Goal: Task Accomplishment & Management: Complete application form

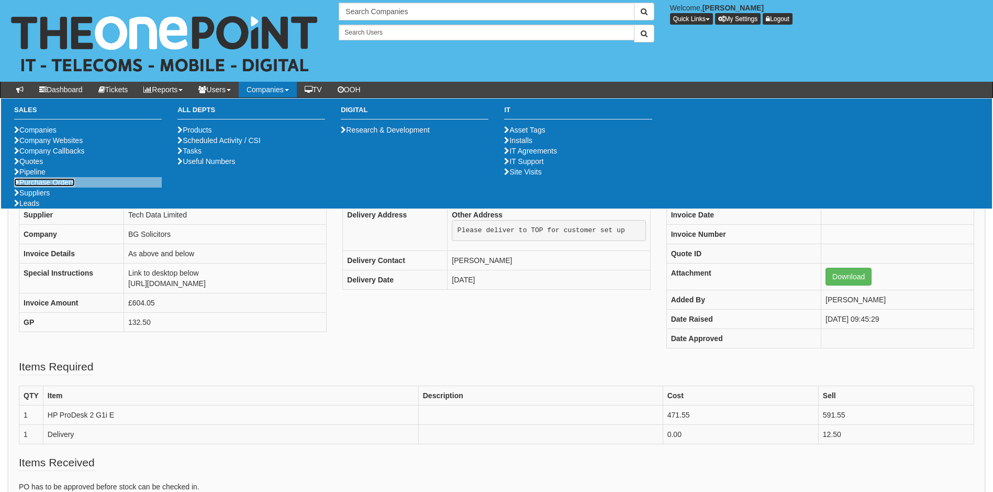
click at [34, 186] on link "Purchase Orders" at bounding box center [44, 182] width 61 height 8
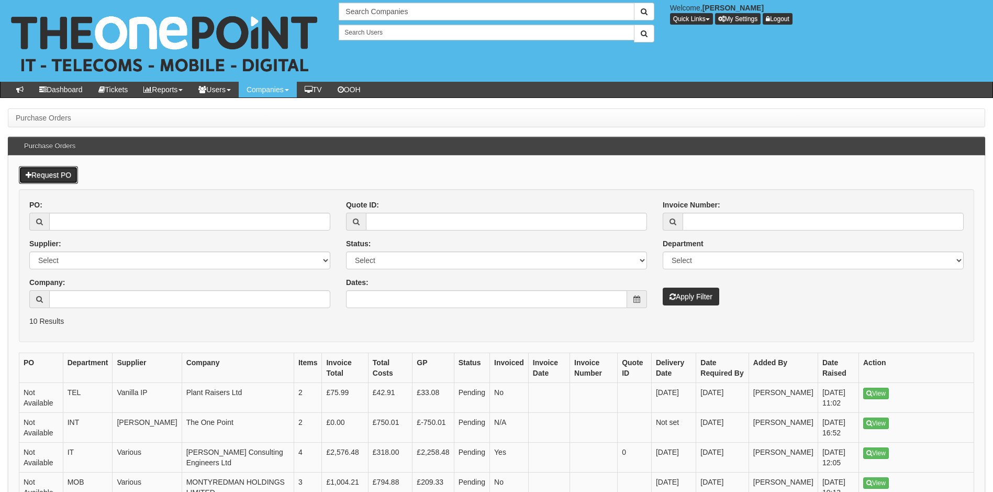
click at [52, 176] on link "Request PO" at bounding box center [48, 175] width 59 height 18
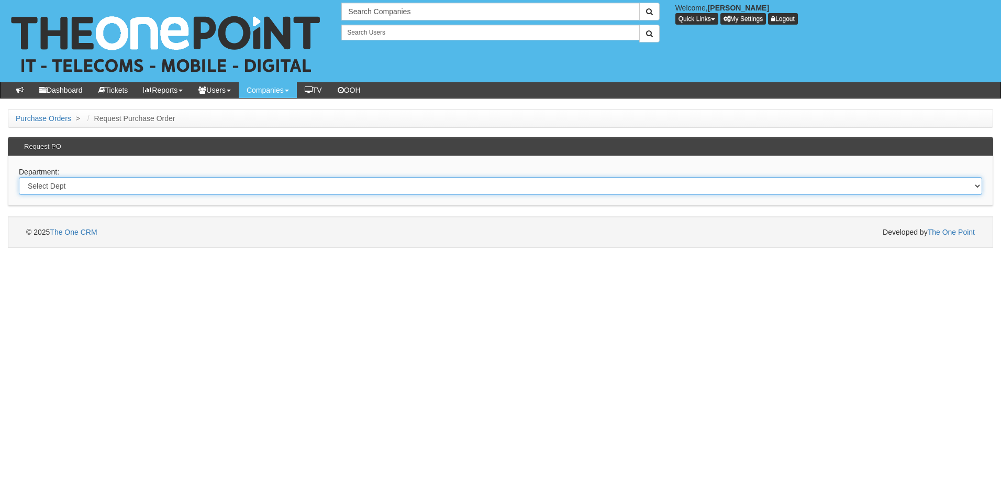
click at [68, 186] on select "Select Dept Digital Internal IT Mobiles Marketing Telecoms" at bounding box center [500, 186] width 963 height 18
select select "?pipeID=&dept=MOB"
click at [19, 177] on select "Select Dept Digital Internal IT Mobiles Marketing Telecoms" at bounding box center [500, 186] width 963 height 18
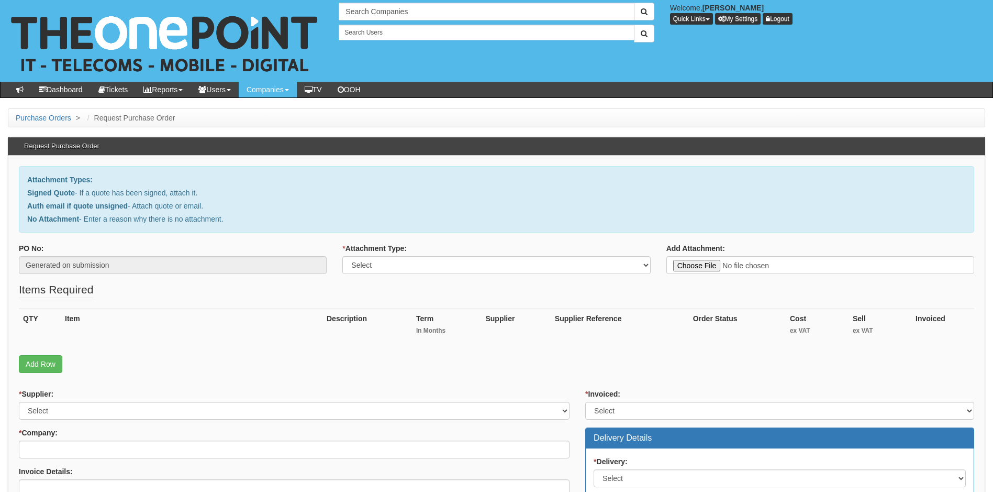
type input "C:\fakepath\Ridings automotive - New Deal.pdf"
click at [405, 260] on select "Select Signed Quote Auth email with quote if unsigned No Attachment" at bounding box center [496, 265] width 308 height 18
select select "Signed Quote"
click at [342, 256] on select "Select Signed Quote Auth email with quote if unsigned No Attachment" at bounding box center [496, 265] width 308 height 18
click at [41, 361] on link "Add Row" at bounding box center [40, 364] width 43 height 18
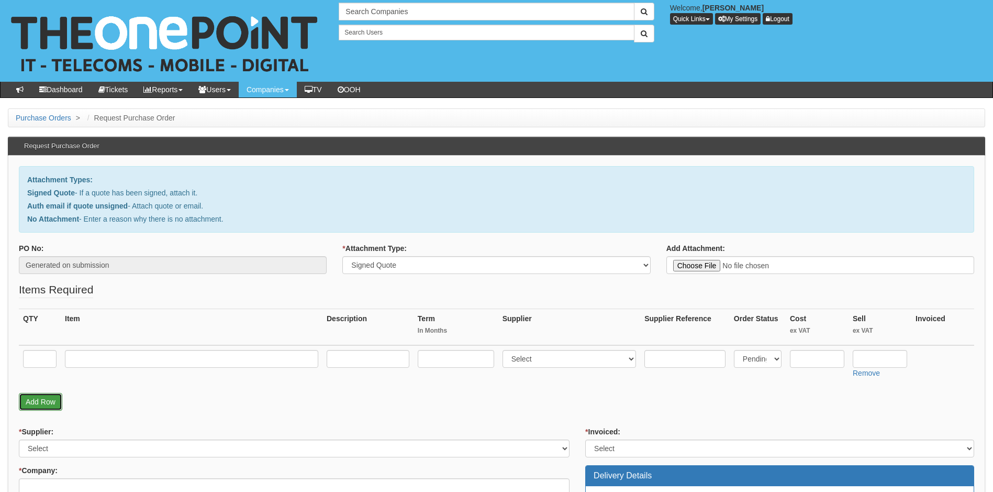
click at [43, 401] on link "Add Row" at bounding box center [40, 402] width 43 height 18
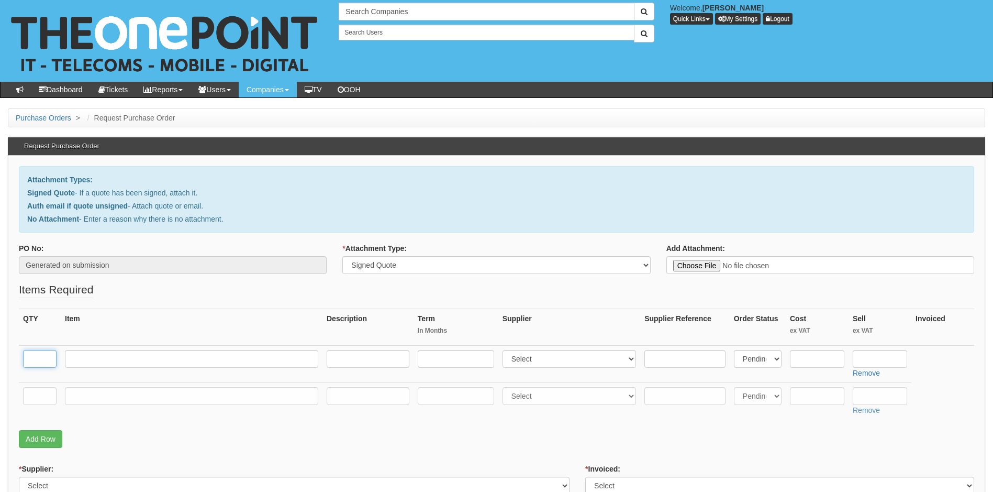
click at [42, 359] on input "text" at bounding box center [40, 359] width 34 height 18
click at [279, 294] on fieldset "Items Required QTY Item Description Term In Months Supplier Supplier Reference …" at bounding box center [497, 367] width 956 height 171
drag, startPoint x: 32, startPoint y: 360, endPoint x: 63, endPoint y: 359, distance: 30.9
click at [32, 360] on input "text" at bounding box center [40, 359] width 34 height 18
type input "1"
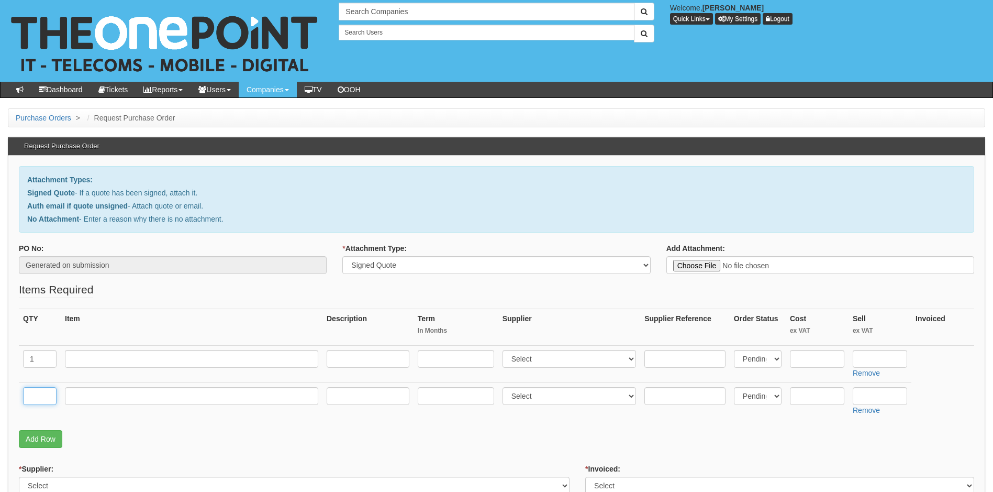
click at [40, 394] on input "text" at bounding box center [40, 396] width 34 height 18
type input "1"
click at [169, 401] on input "text" at bounding box center [191, 396] width 253 height 18
type input "iPhone 16e"
click at [823, 401] on input "text" at bounding box center [817, 396] width 54 height 18
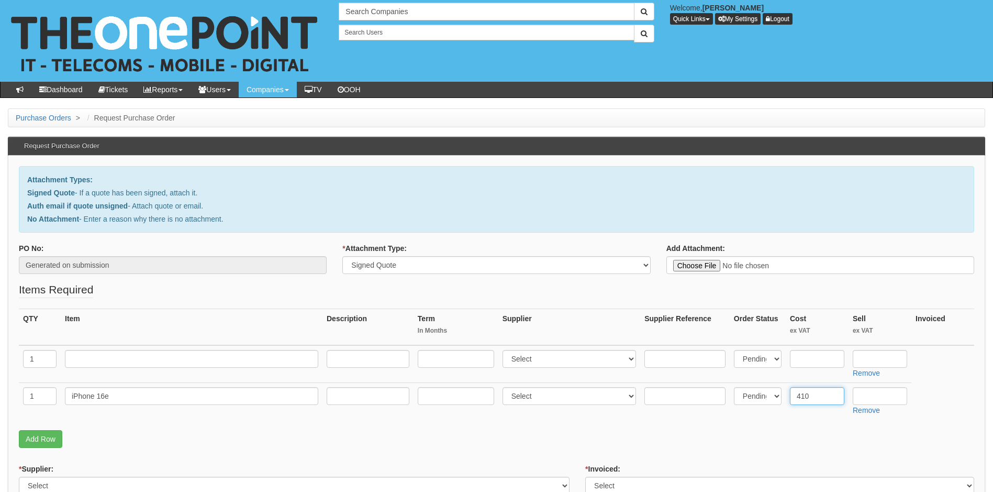
type input "410"
click at [109, 353] on input "text" at bounding box center [191, 359] width 253 height 18
type input "S"
type input "O2 Small Biz Unlimited"
click at [355, 356] on input "text" at bounding box center [368, 359] width 83 height 18
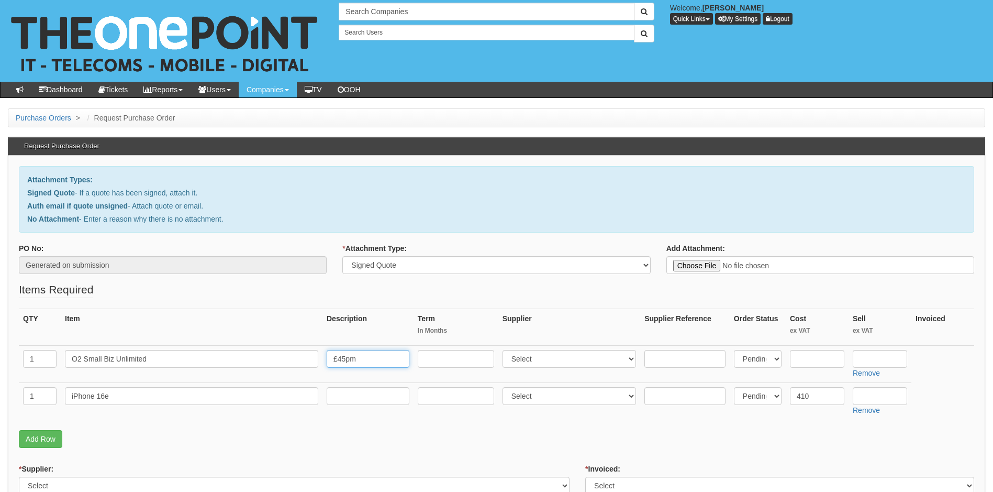
type input "£45pm"
click at [456, 360] on input "text" at bounding box center [456, 359] width 76 height 18
type input "24"
click at [607, 359] on select "Select 123 REG.co.uk 1Password 3 4Gon AA Jones Electric Ltd Abzorb Access Group…" at bounding box center [570, 359] width 134 height 18
select select "54"
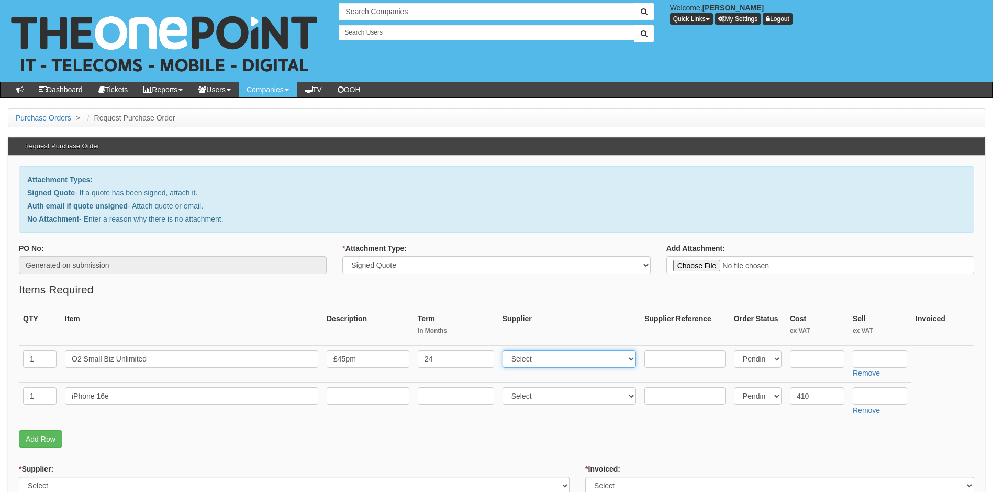
click at [505, 350] on select "Select 123 REG.co.uk 1Password 3 4Gon AA Jones Electric Ltd Abzorb Access Group…" at bounding box center [570, 359] width 134 height 18
click at [559, 395] on select "Select 123 REG.co.uk 1Password 3 4Gon AA Jones Electric Ltd Abzorb Access Group…" at bounding box center [570, 396] width 134 height 18
select select "260"
click at [505, 387] on select "Select 123 REG.co.uk 1Password 3 4Gon AA Jones Electric Ltd Abzorb Access Group…" at bounding box center [570, 396] width 134 height 18
click at [818, 359] on input "text" at bounding box center [817, 359] width 54 height 18
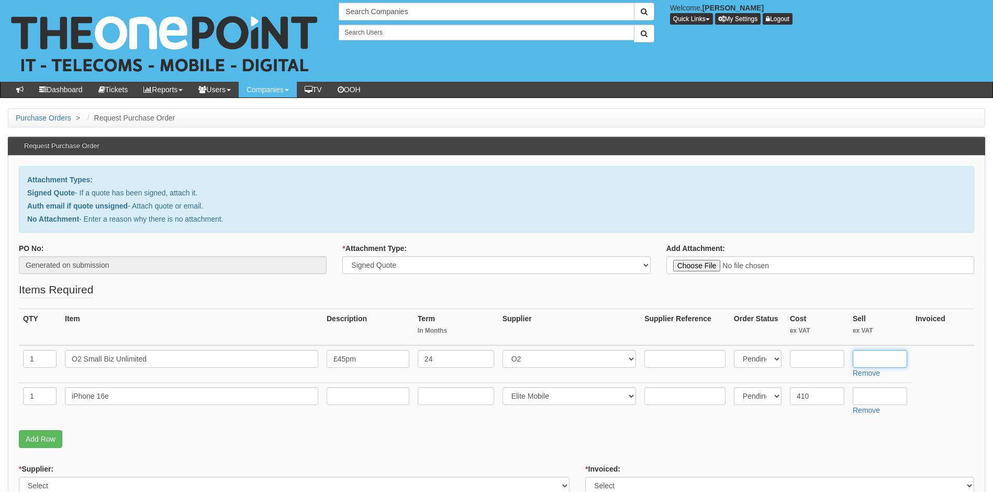
drag, startPoint x: 885, startPoint y: 356, endPoint x: 877, endPoint y: 362, distance: 10.5
click at [885, 356] on input "text" at bounding box center [880, 359] width 54 height 18
click at [871, 358] on input "text" at bounding box center [880, 359] width 54 height 18
type input "583.20"
click at [824, 447] on p "Add Row" at bounding box center [497, 439] width 956 height 18
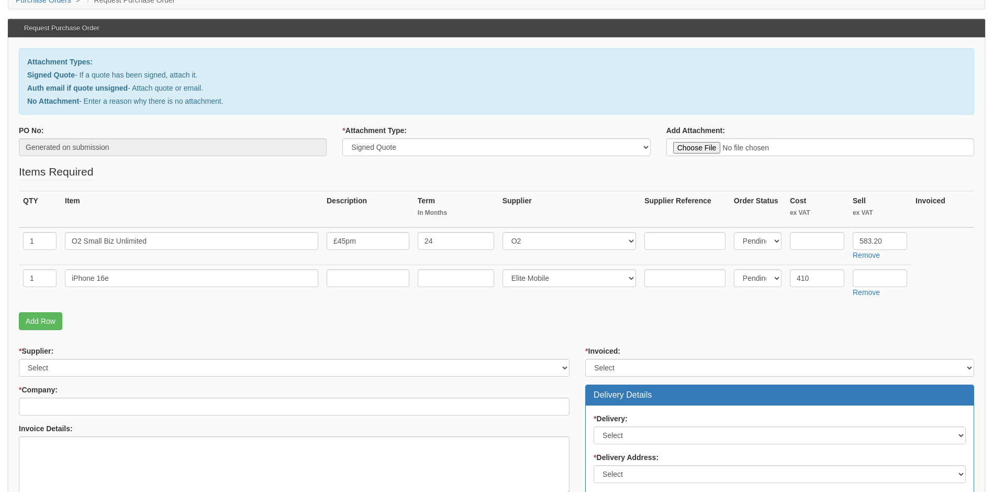
scroll to position [262, 0]
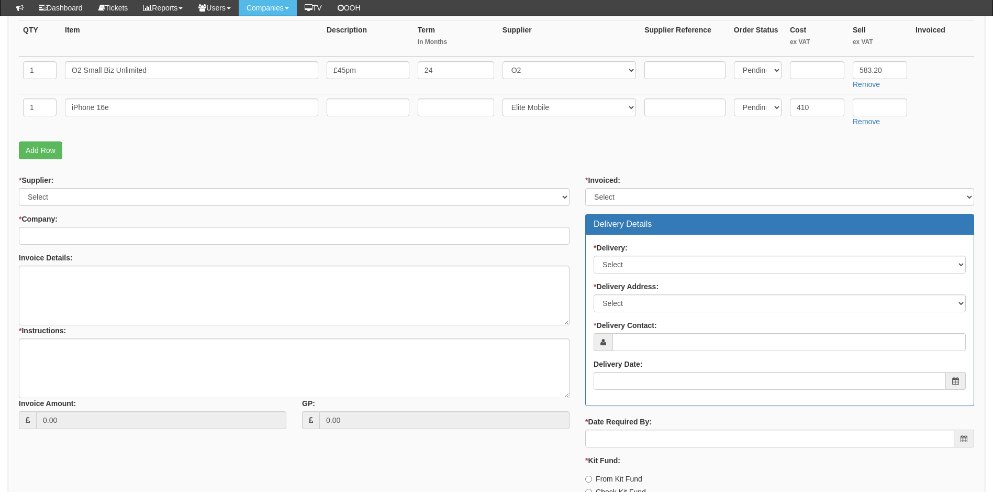
click at [228, 208] on div "* Supplier: Select 123 REG.co.uk 1Password 3 4Gon AA Jones Electric Ltd Abzorb …" at bounding box center [294, 306] width 567 height 262
click at [227, 197] on select "Select 123 REG.co.uk 1Password 3 4Gon AA Jones Electric Ltd Abzorb Access Group…" at bounding box center [294, 197] width 551 height 18
select select "124"
click at [19, 188] on select "Select 123 REG.co.uk 1Password 3 4Gon AA Jones Electric Ltd Abzorb Access Group…" at bounding box center [294, 197] width 551 height 18
click at [112, 238] on input "* Company:" at bounding box center [294, 236] width 551 height 18
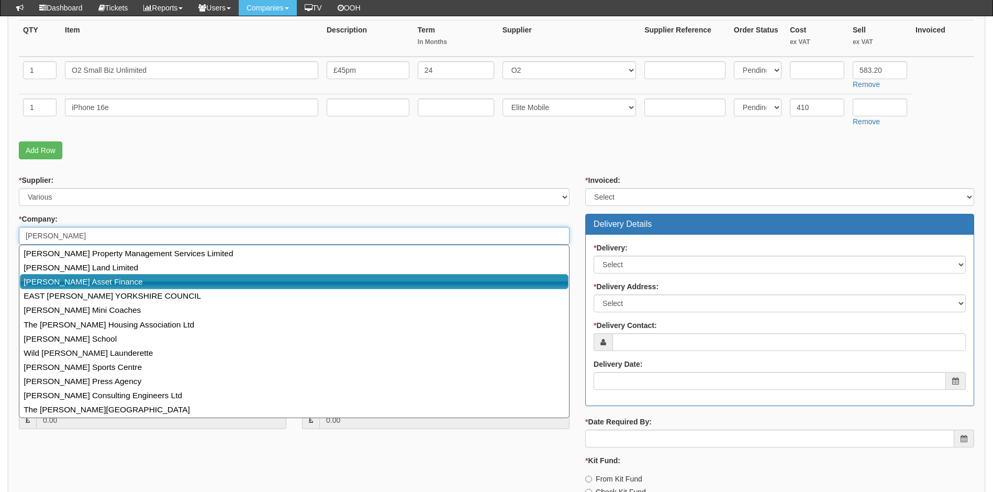
click at [77, 282] on link "[PERSON_NAME] Asset Finance" at bounding box center [294, 281] width 549 height 15
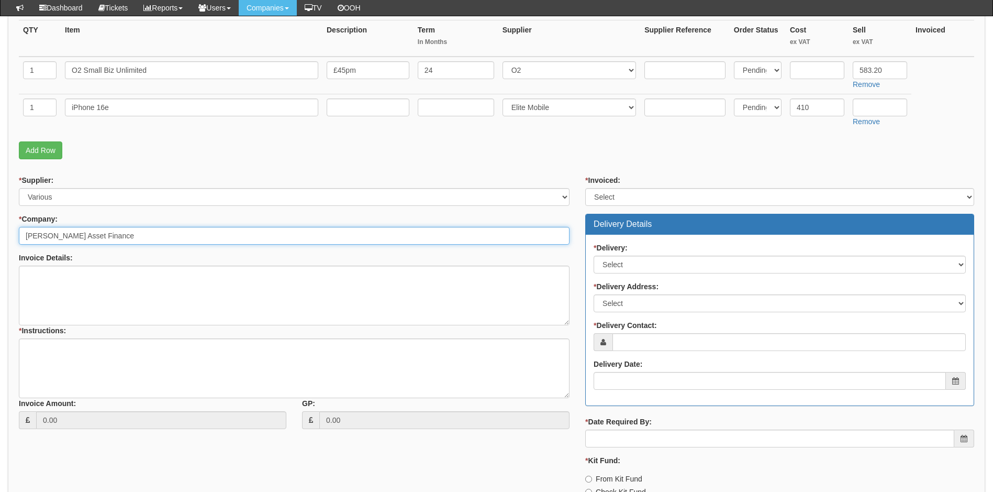
type input "[PERSON_NAME] Asset Finance"
click at [76, 279] on textarea "Invoice Details:" at bounding box center [294, 295] width 551 height 60
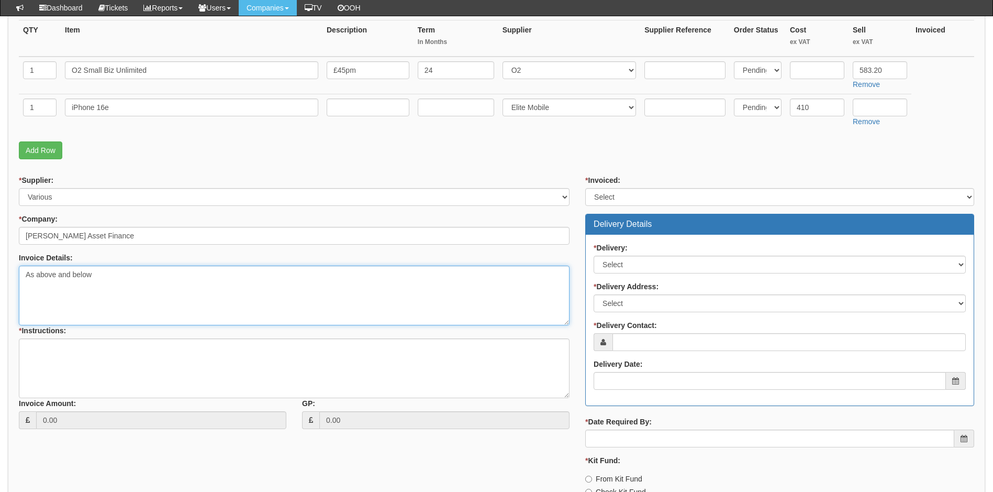
type textarea "As above and below"
click at [102, 355] on textarea "* Instructions:" at bounding box center [294, 368] width 551 height 60
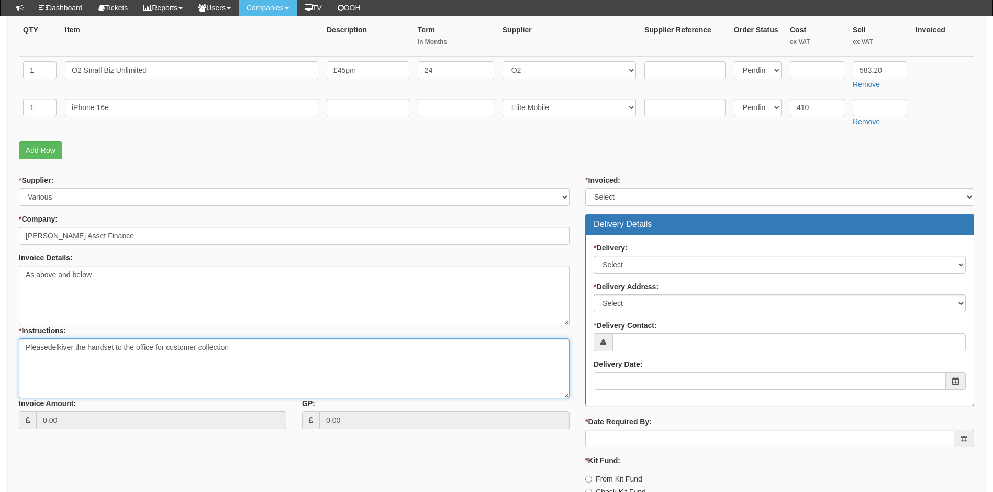
click at [48, 346] on textarea "Pleasedelkiver the handset to the office for customer collection" at bounding box center [294, 368] width 551 height 60
click at [63, 345] on textarea "Please delkiver the handset to the office for customer collection" at bounding box center [294, 368] width 551 height 60
click at [249, 344] on textarea "Please deliver the handset to the office for customer collection" at bounding box center [294, 368] width 551 height 60
drag, startPoint x: 250, startPoint y: 347, endPoint x: 260, endPoint y: 347, distance: 9.4
click at [251, 347] on textarea "Please deliver the handset to the office for customer collection by Chrs Goodman" at bounding box center [294, 368] width 551 height 60
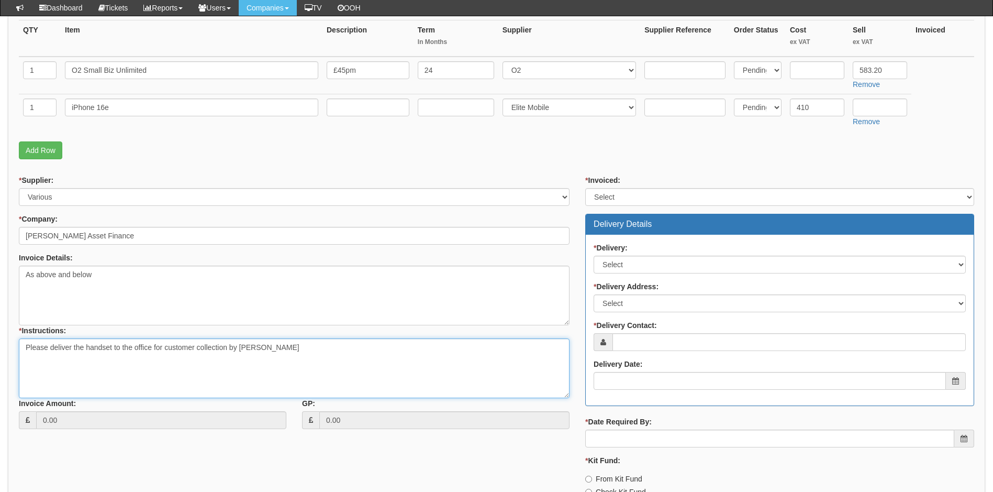
click at [309, 348] on textarea "Please deliver the handset to the office for customer collection by [PERSON_NAM…" at bounding box center [294, 368] width 551 height 60
type textarea "Please deliver the handset to the office for customer collection by Chris Goodm…"
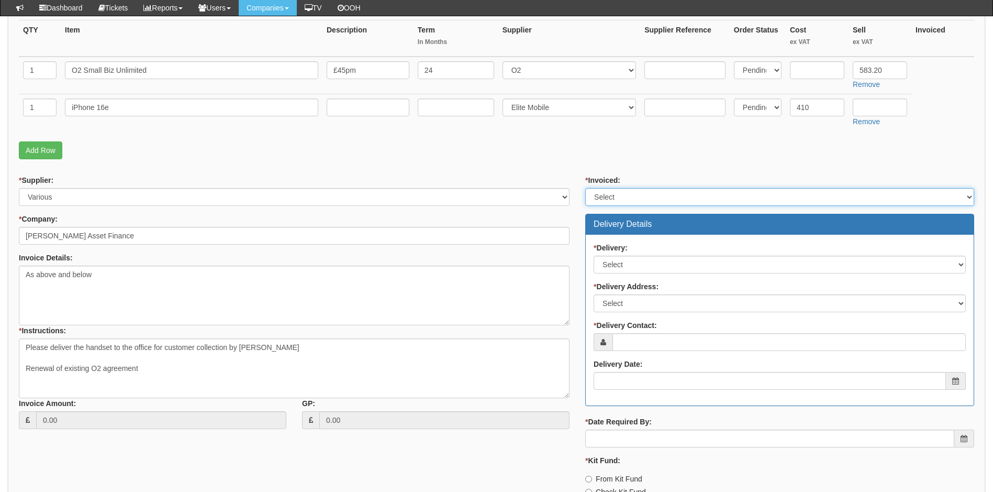
click at [626, 194] on select "Select Yes No N/A STB (part of order)" at bounding box center [779, 197] width 389 height 18
select select "2"
click at [585, 188] on select "Select Yes No N/A STB (part of order)" at bounding box center [779, 197] width 389 height 18
click at [591, 478] on input "From Kit Fund" at bounding box center [588, 478] width 7 height 7
radio input "true"
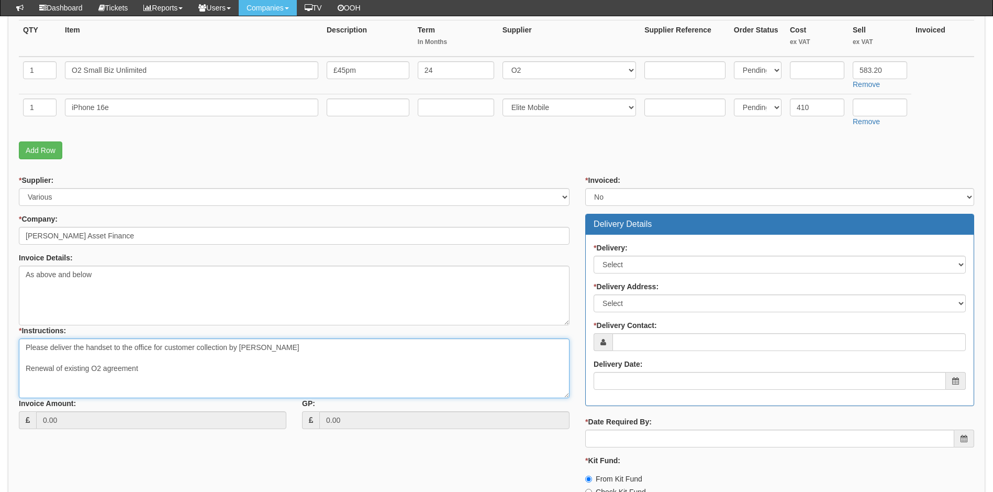
click at [176, 370] on textarea "Please deliver the handset to the office for customer collection by Chris Goodm…" at bounding box center [294, 368] width 551 height 60
type textarea "Please deliver the handset to the office for customer collection by Chris Goodm…"
click at [27, 284] on textarea "As above and below" at bounding box center [294, 295] width 551 height 60
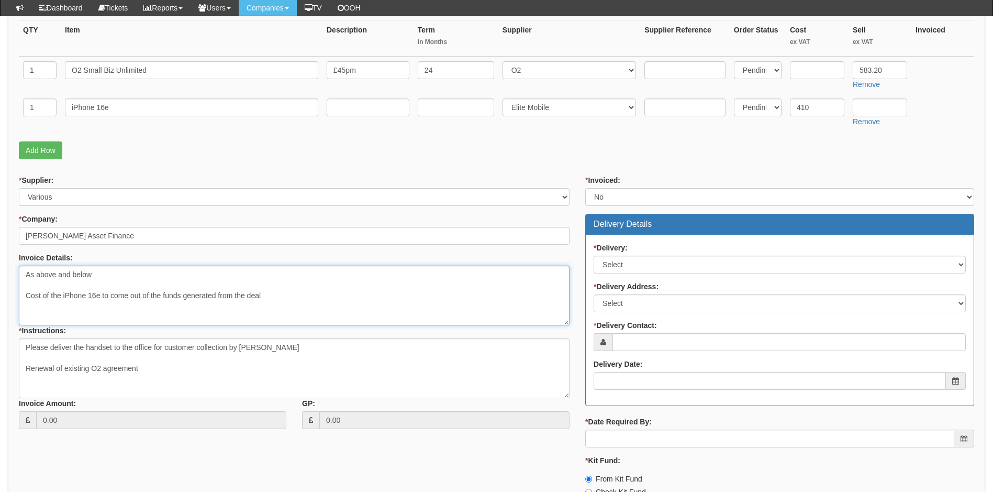
type textarea "As above and below Cost of the iPhone 16e to come out of the funds generated fr…"
drag, startPoint x: 137, startPoint y: 367, endPoint x: 226, endPoint y: 368, distance: 89.6
click at [138, 367] on textarea "Please deliver the handset to the office for customer collection by Chris Goodm…" at bounding box center [294, 368] width 551 height 60
click at [150, 369] on textarea "Please deliver the handset to the office for customer collection by Chris Goodm…" at bounding box center [294, 368] width 551 height 60
click at [140, 368] on textarea "Please deliver the handset to the office for customer collection by Chris Goodm…" at bounding box center [294, 368] width 551 height 60
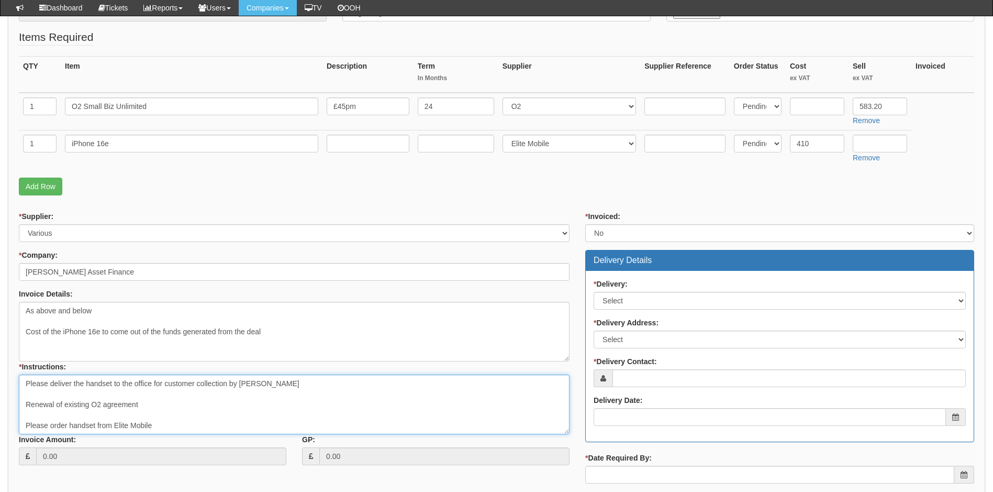
scroll to position [209, 0]
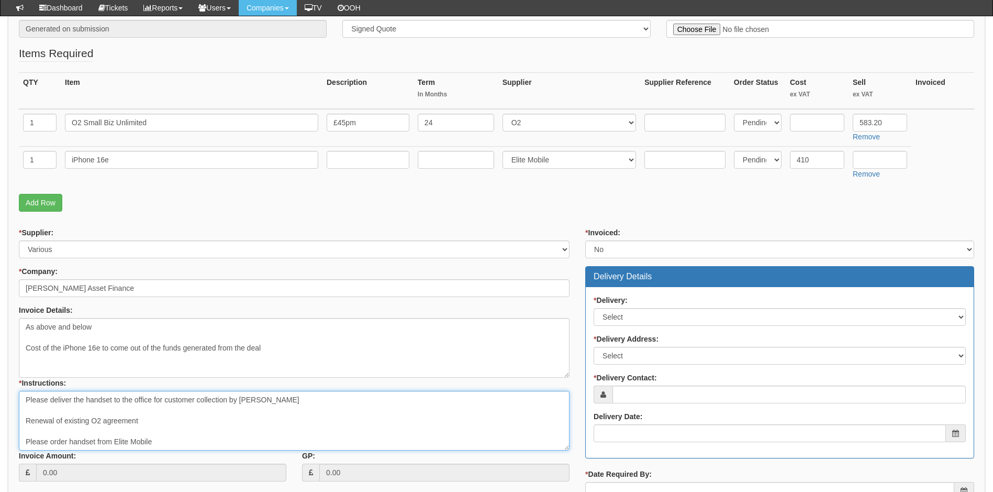
type textarea "Please deliver the handset to the office for customer collection by Chris Goodm…"
click at [179, 126] on input "O2 Small Biz Unlimited" at bounding box center [191, 123] width 253 height 18
click at [292, 164] on input "iPhone 16e" at bounding box center [191, 160] width 253 height 18
click at [134, 159] on input "iPhone 16e (128gb)" at bounding box center [191, 160] width 253 height 18
type input "iPhone 16e (128gb)"
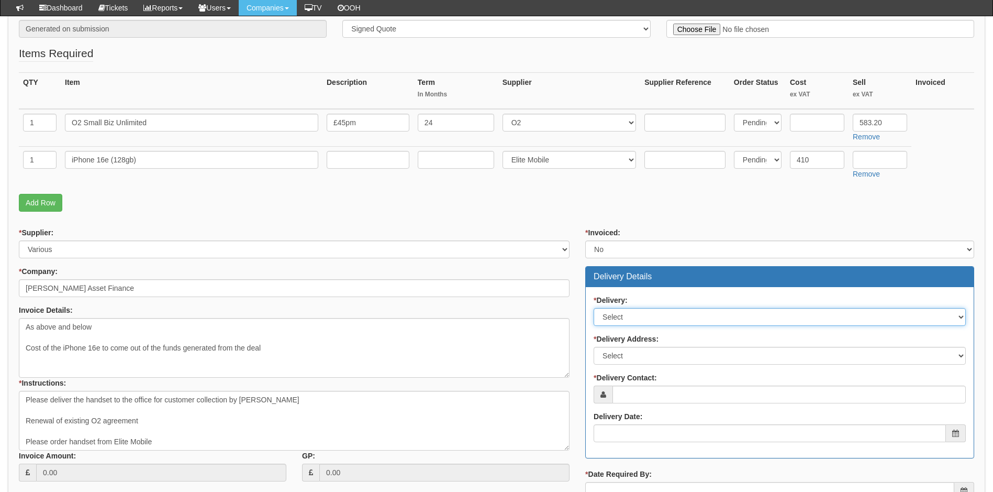
click at [646, 324] on select "Select No Not Applicable Yes" at bounding box center [780, 317] width 372 height 18
select select "1"
click at [594, 308] on select "Select No Not Applicable Yes" at bounding box center [780, 317] width 372 height 18
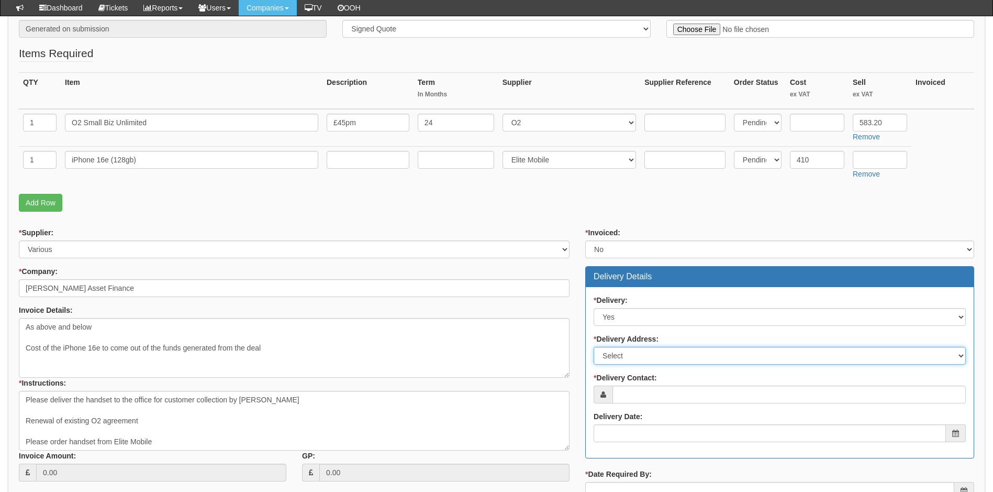
click at [627, 356] on select "Select Not Applicable Main Address - HU17 8EX Other" at bounding box center [780, 356] width 372 height 18
select select "other"
click at [594, 347] on select "Select Not Applicable Main Address - HU17 8EX Other" at bounding box center [780, 356] width 372 height 18
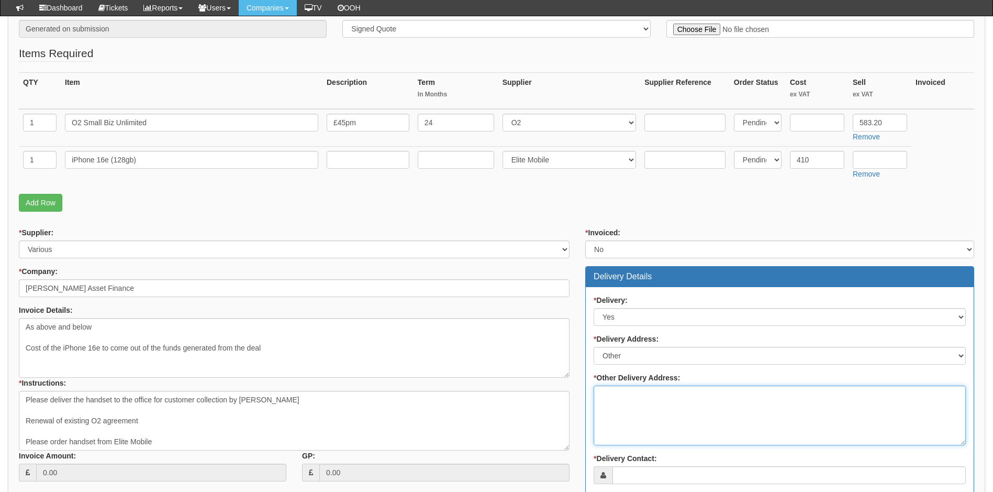
click at [636, 394] on textarea "* Other Delivery Address:" at bounding box center [780, 415] width 372 height 60
click at [631, 395] on textarea "Please deiver to TOP for customer collection" at bounding box center [780, 415] width 372 height 60
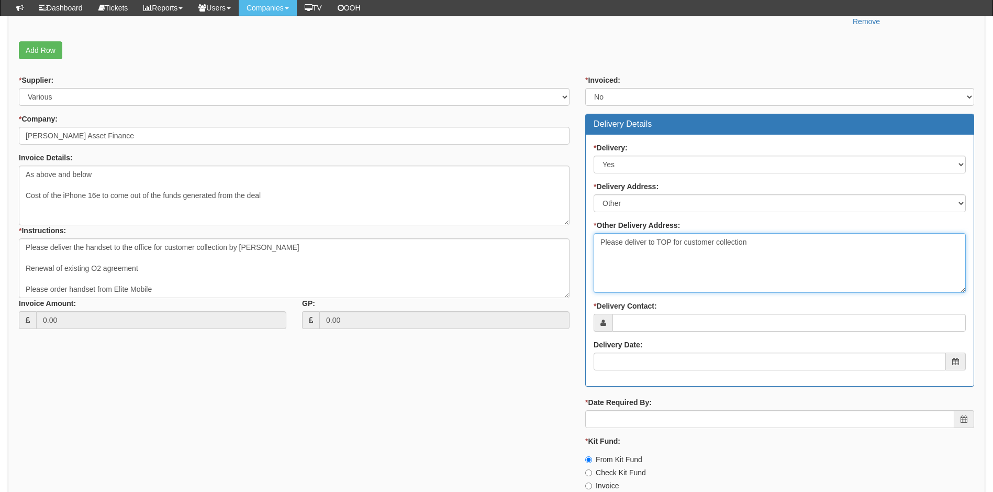
scroll to position [367, 0]
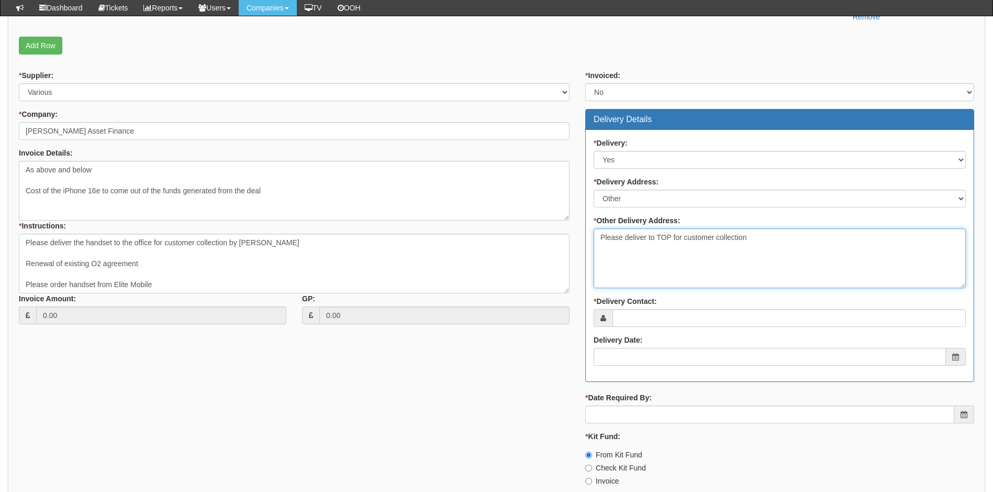
type textarea "Please deliver to TOP for customer collection"
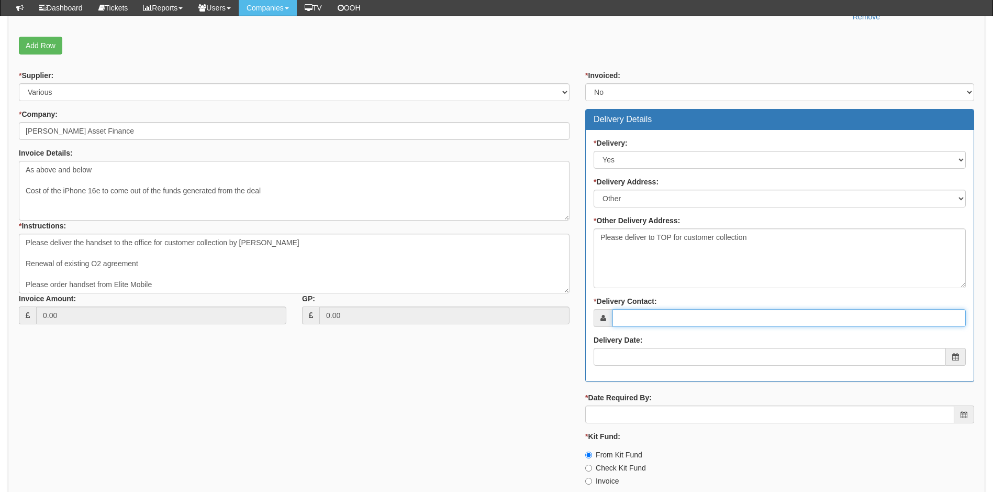
click at [666, 317] on input "* Delivery Contact:" at bounding box center [789, 318] width 353 height 18
type input "[PERSON_NAME]"
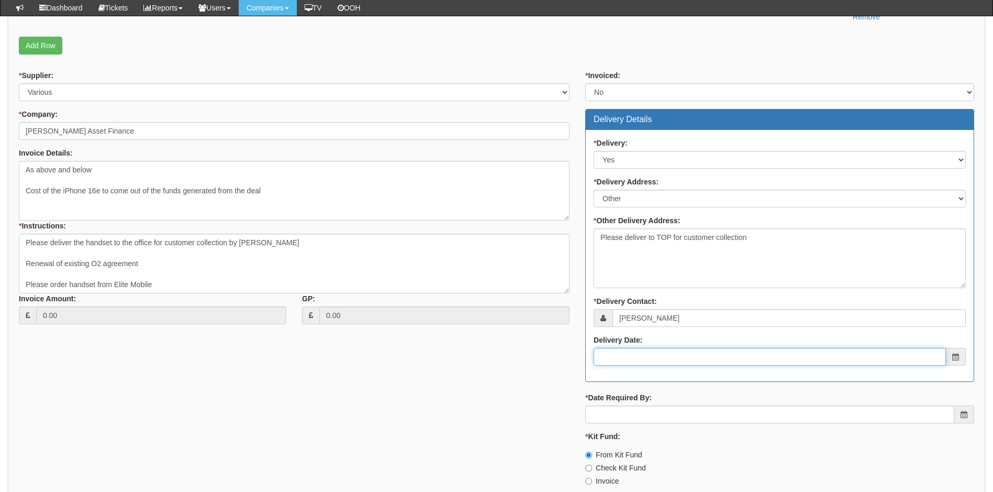
click at [678, 354] on input "Delivery Date:" at bounding box center [770, 357] width 352 height 18
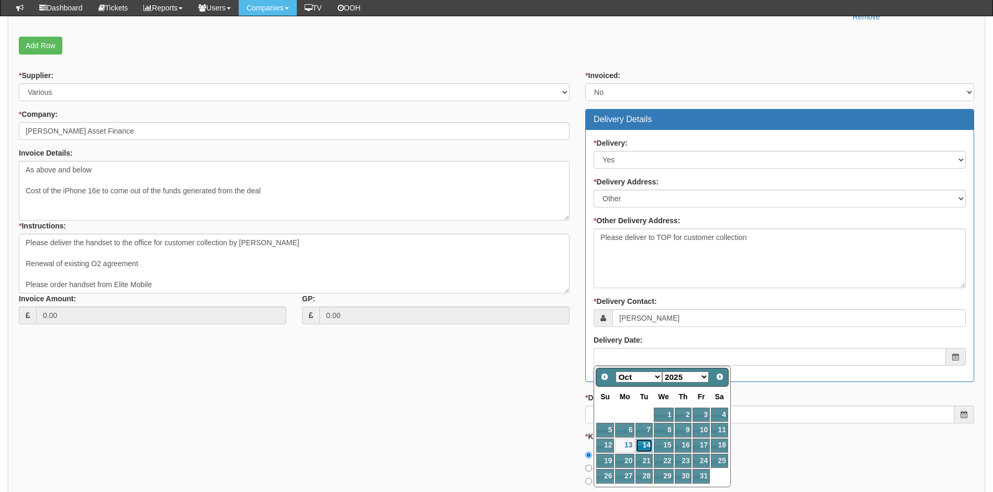
click at [645, 444] on link "14" at bounding box center [644, 445] width 17 height 14
type input "2025-10-14"
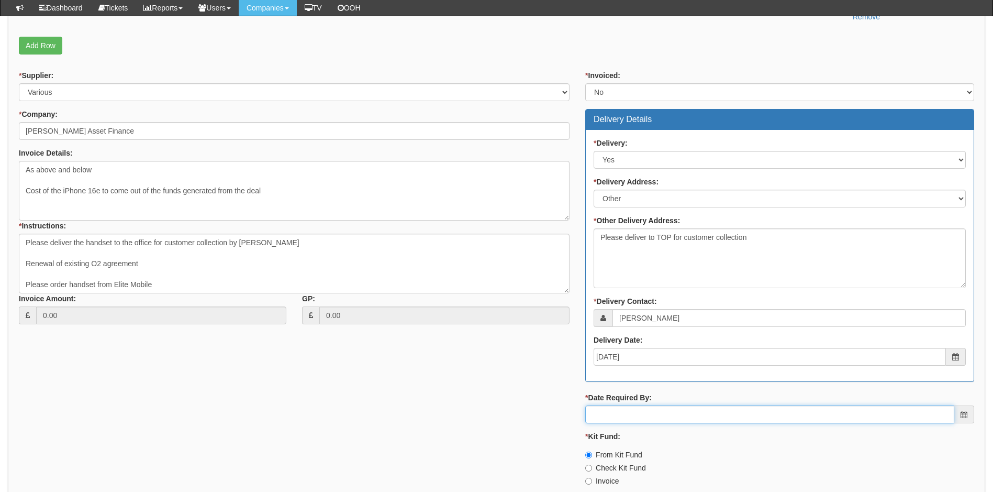
click at [624, 414] on input "* Date Required By:" at bounding box center [769, 414] width 369 height 18
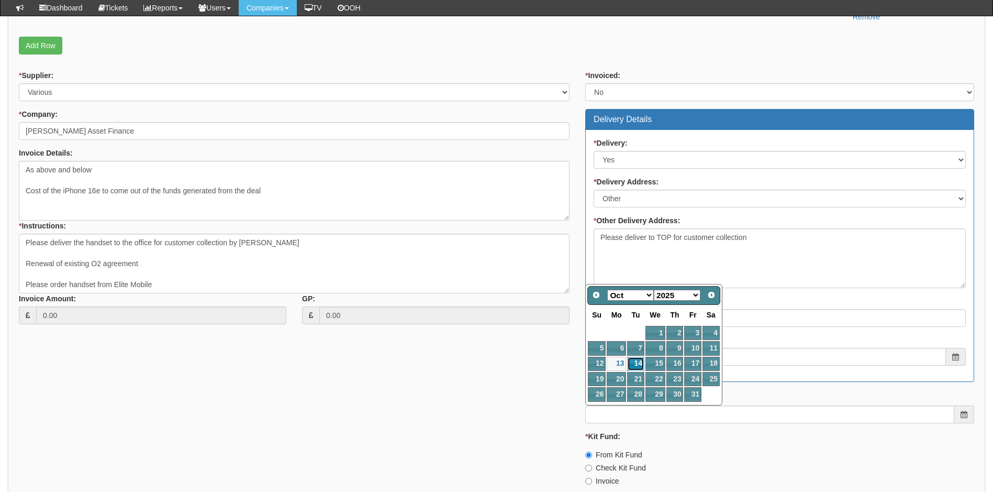
click at [635, 363] on link "14" at bounding box center [635, 364] width 17 height 14
type input "2025-10-14"
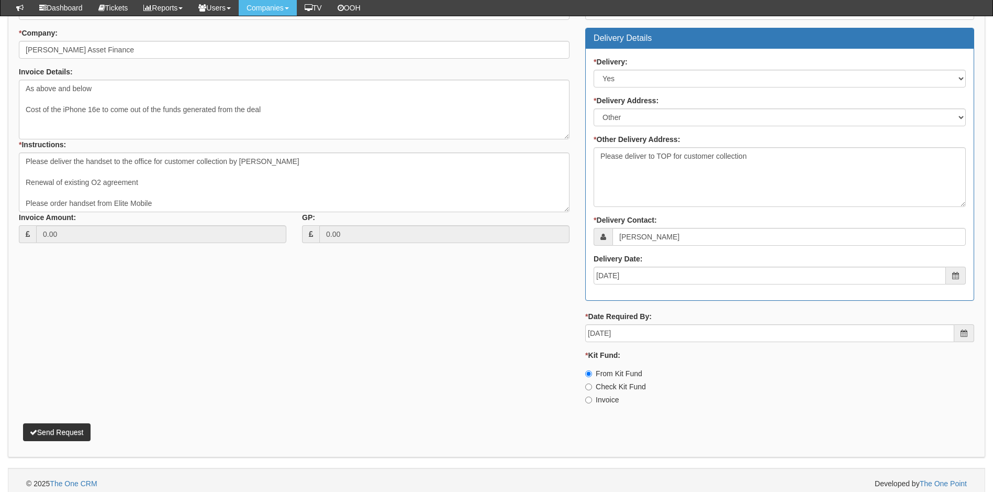
scroll to position [455, 0]
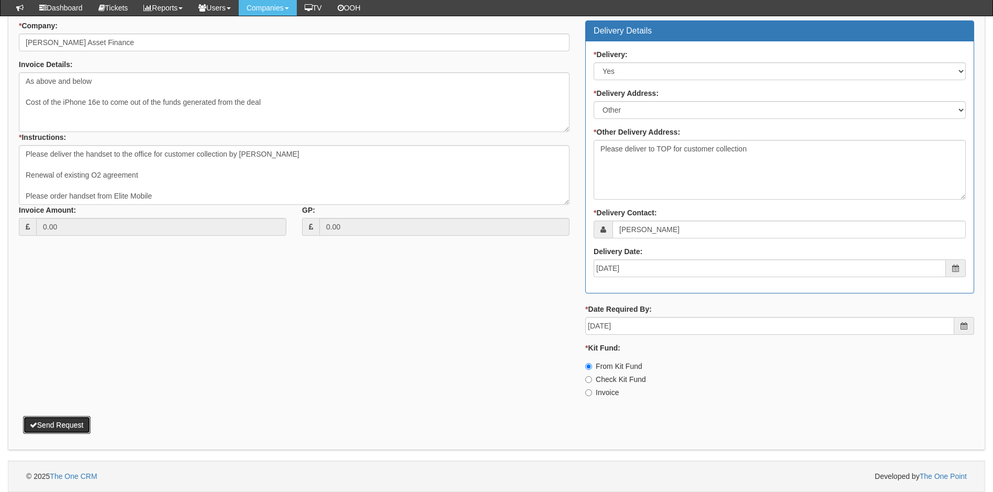
click at [59, 420] on button "Send Request" at bounding box center [57, 425] width 68 height 18
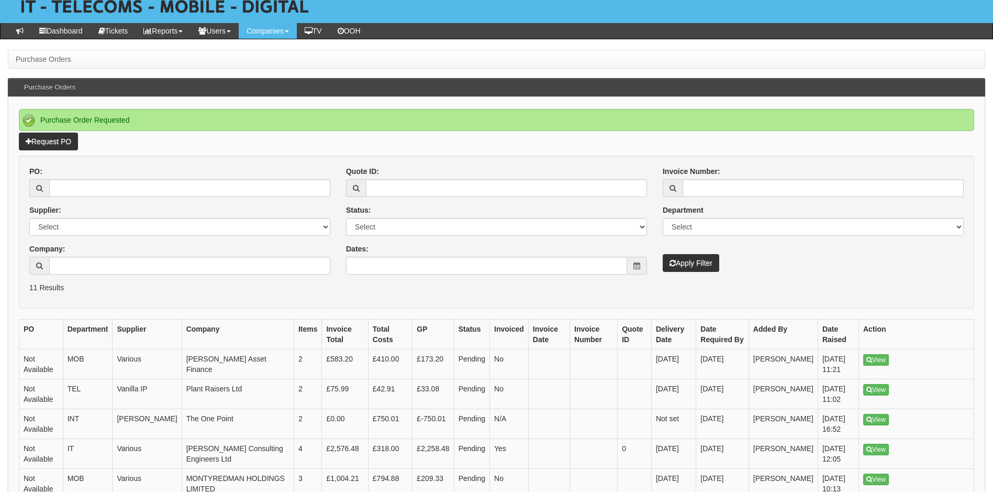
scroll to position [157, 0]
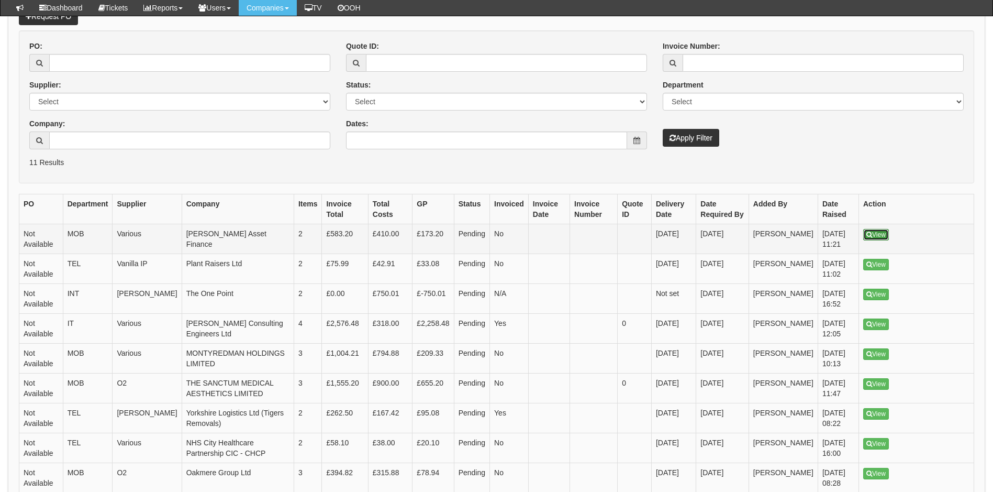
click at [878, 237] on link "View" at bounding box center [876, 235] width 26 height 12
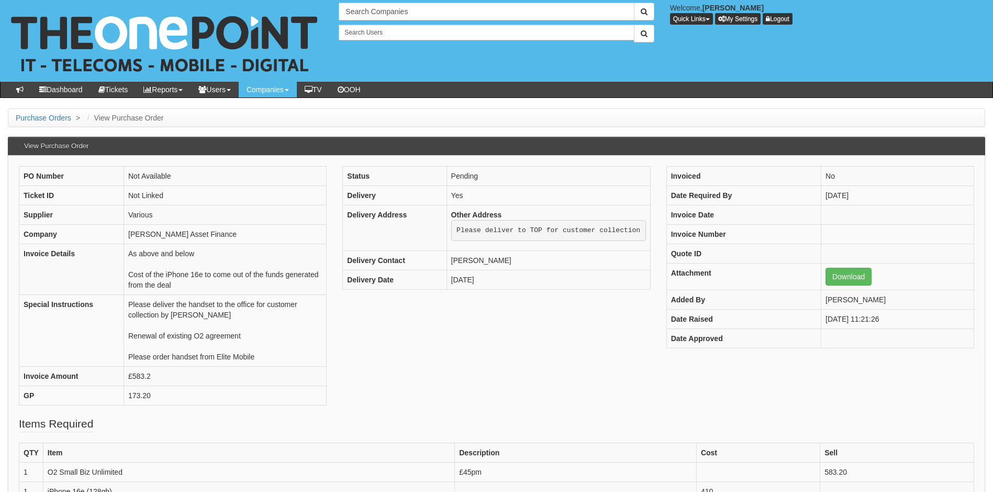
drag, startPoint x: 648, startPoint y: 379, endPoint x: 644, endPoint y: 385, distance: 7.6
click at [648, 379] on div "PO Number Not Available Ticket ID Not Linked Supplier Various Company [PERSON_N…" at bounding box center [496, 291] width 971 height 250
click at [419, 328] on div "PO Number Not Available Ticket ID Not Linked Supplier Various Company [PERSON_N…" at bounding box center [496, 291] width 971 height 250
